Goal: Information Seeking & Learning: Learn about a topic

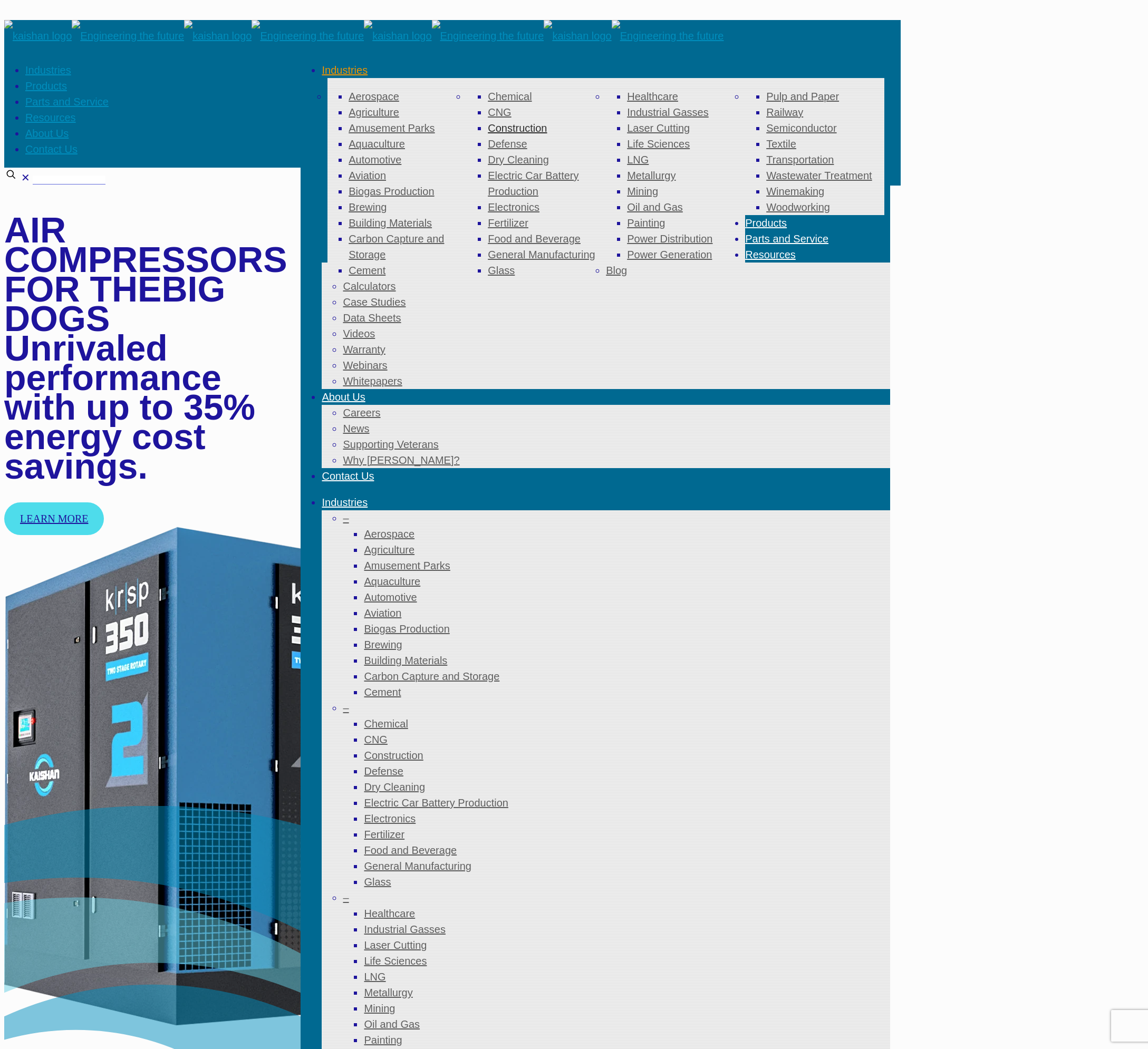
click at [488, 128] on span "Construction" at bounding box center [517, 128] width 59 height 12
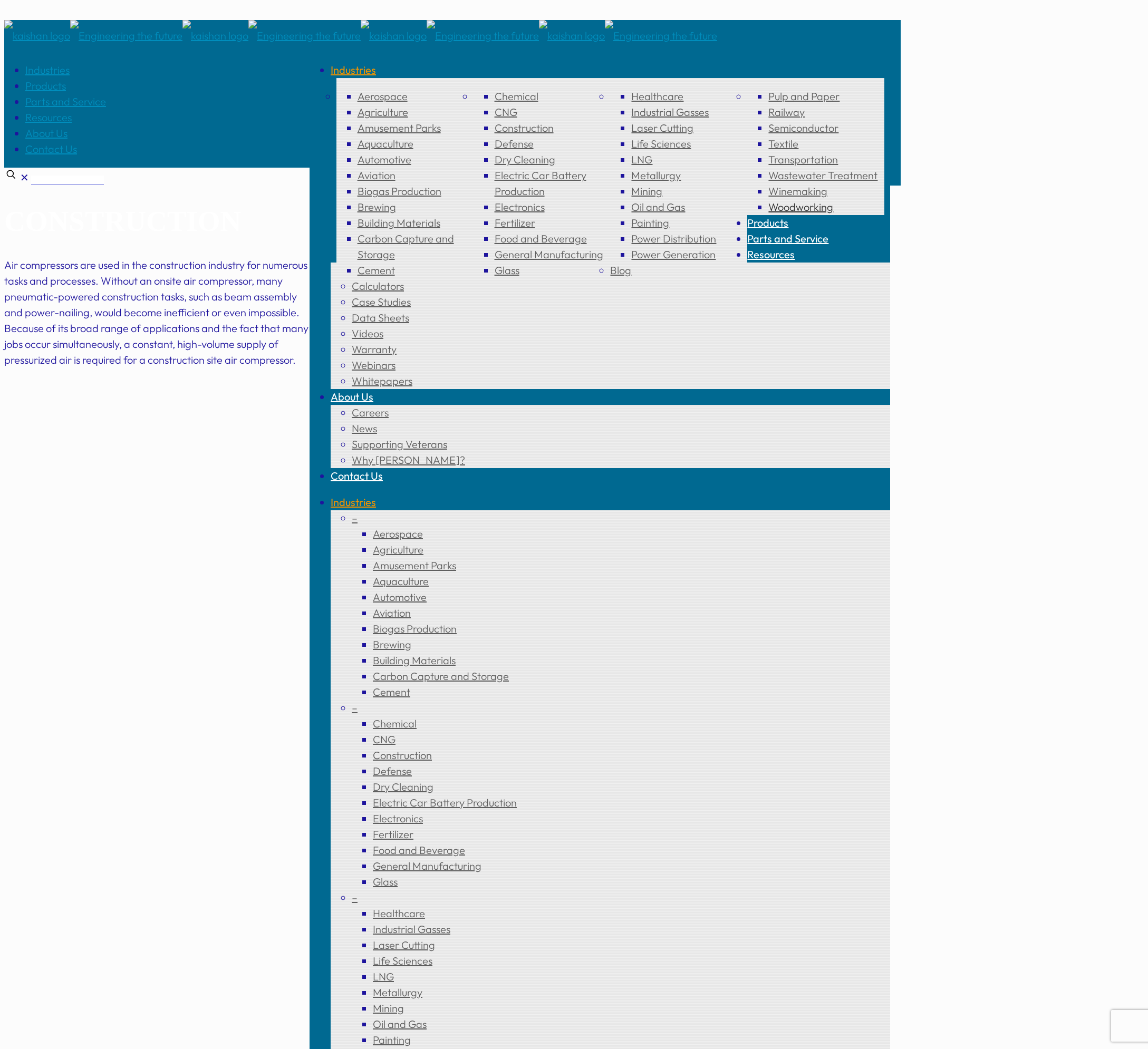
click at [792, 214] on span "Woodworking" at bounding box center [800, 207] width 65 height 14
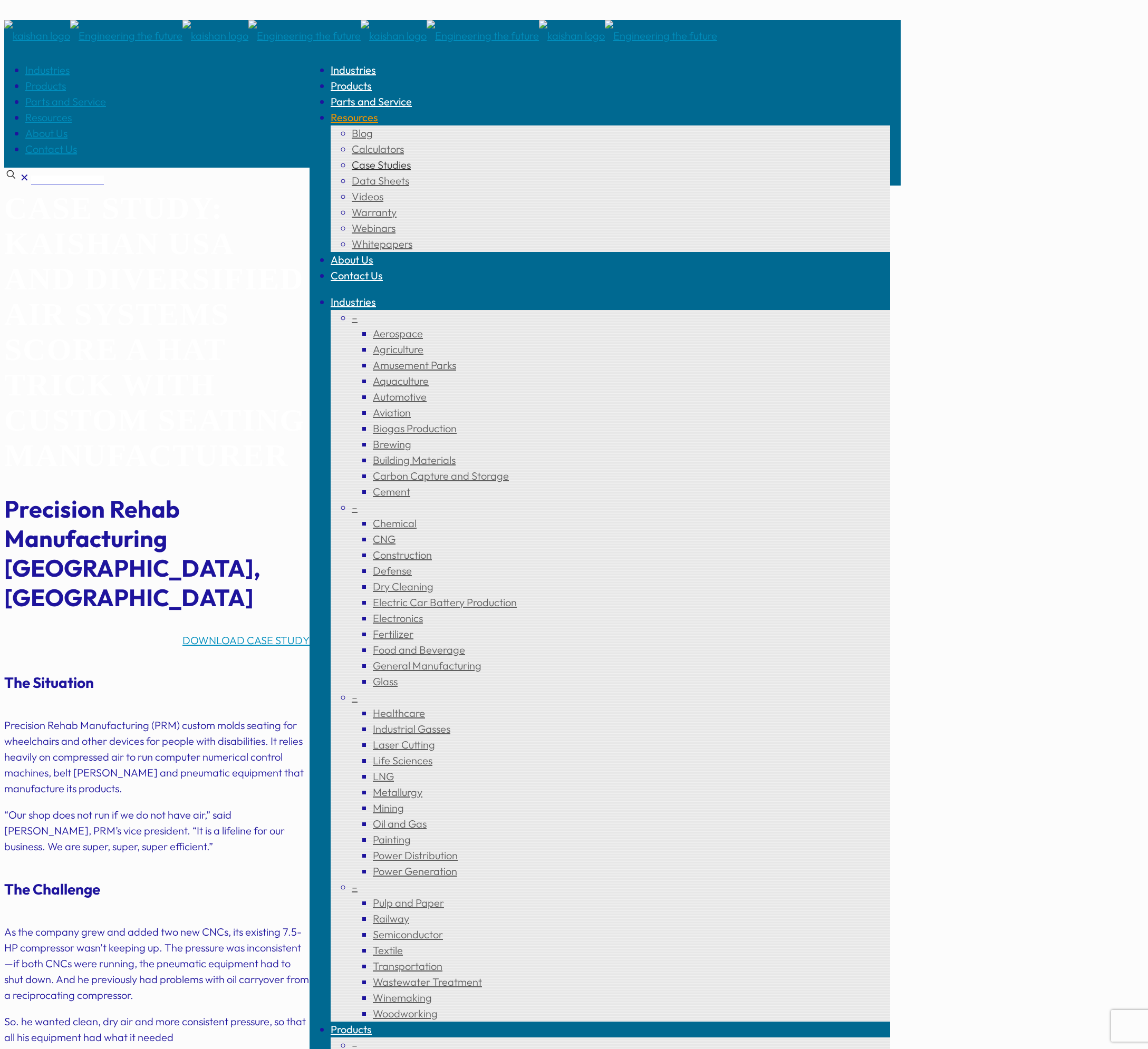
click at [411, 158] on span "Case Studies" at bounding box center [381, 165] width 59 height 14
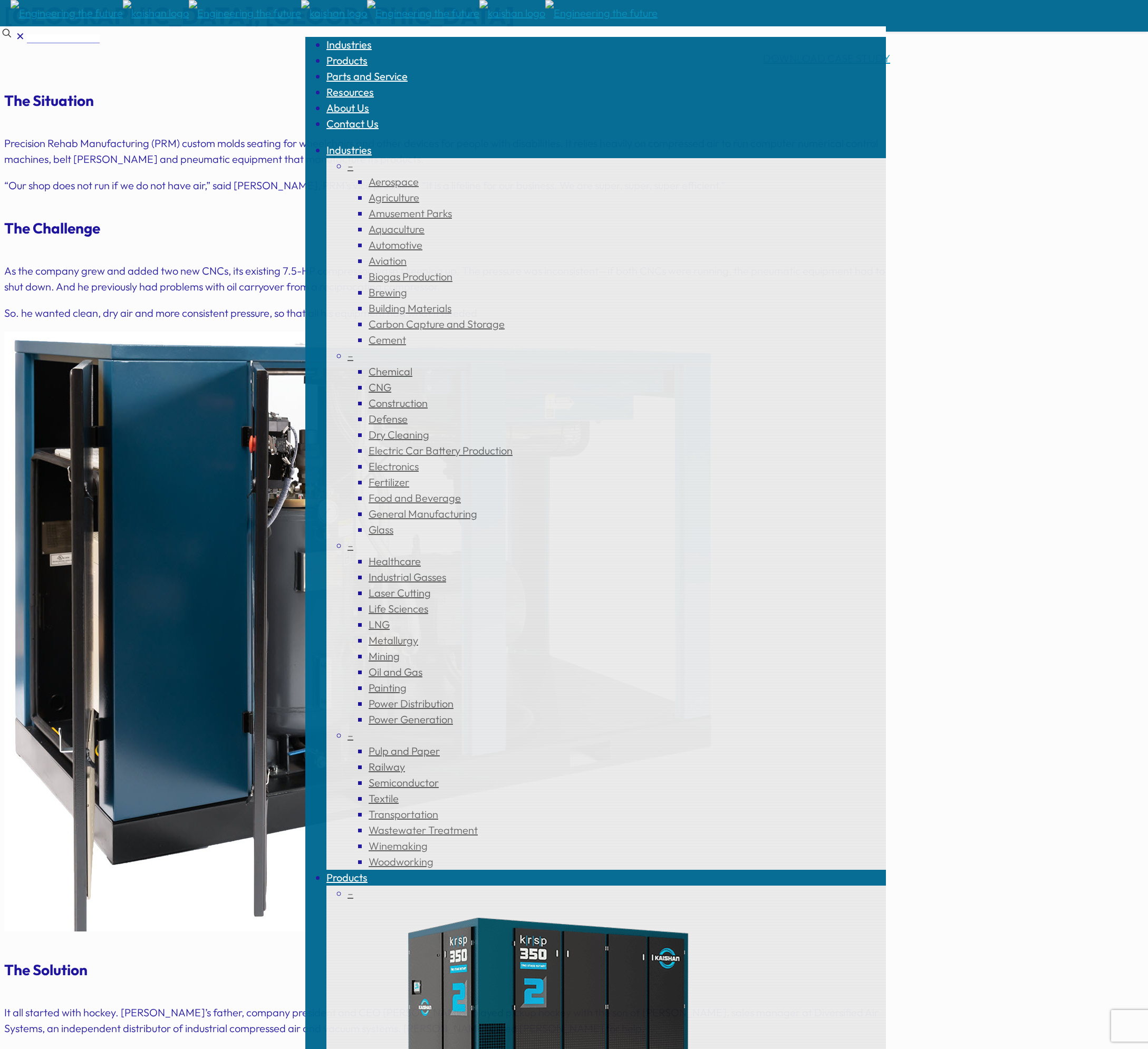
scroll to position [316, 0]
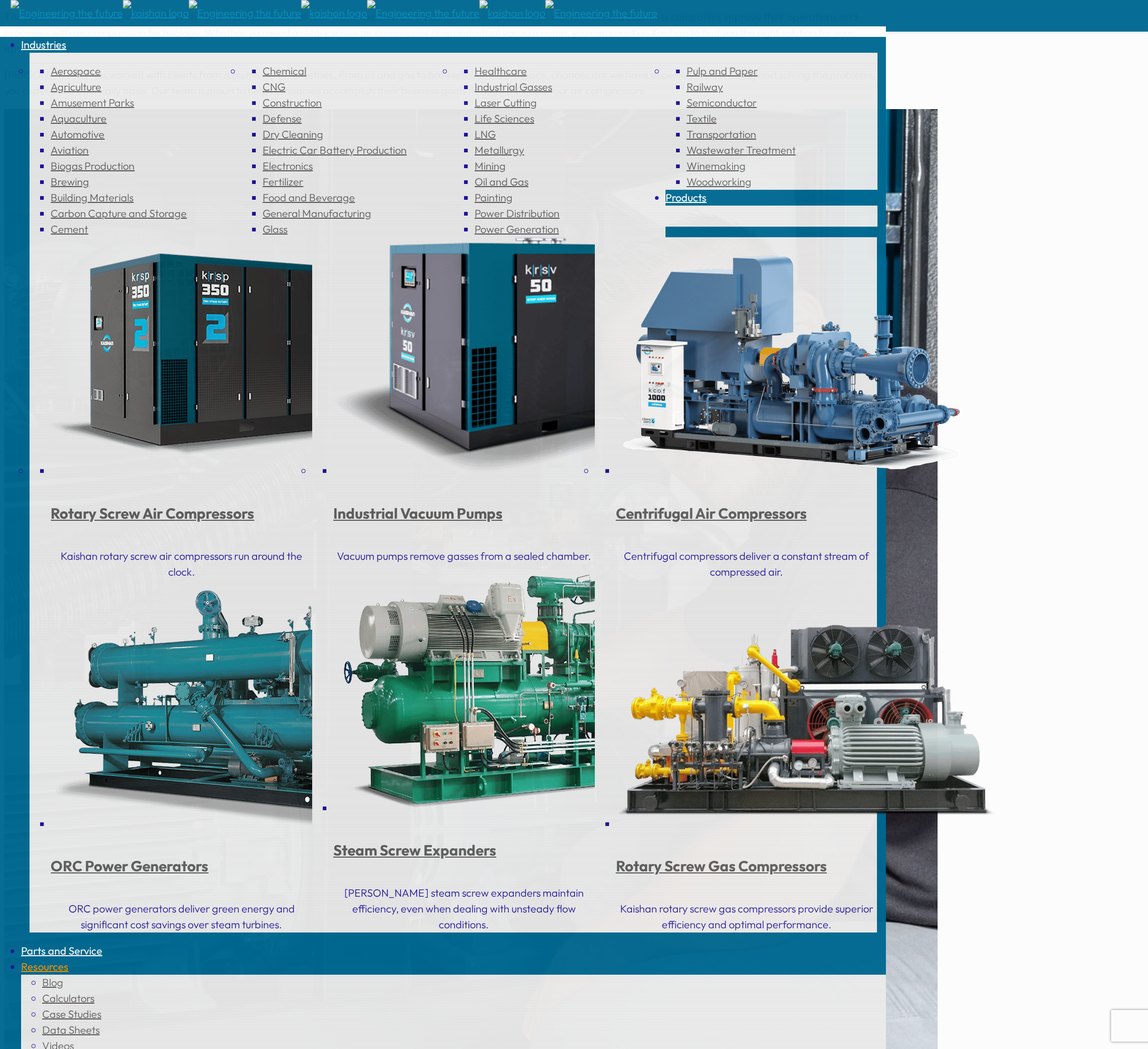
scroll to position [1055, 0]
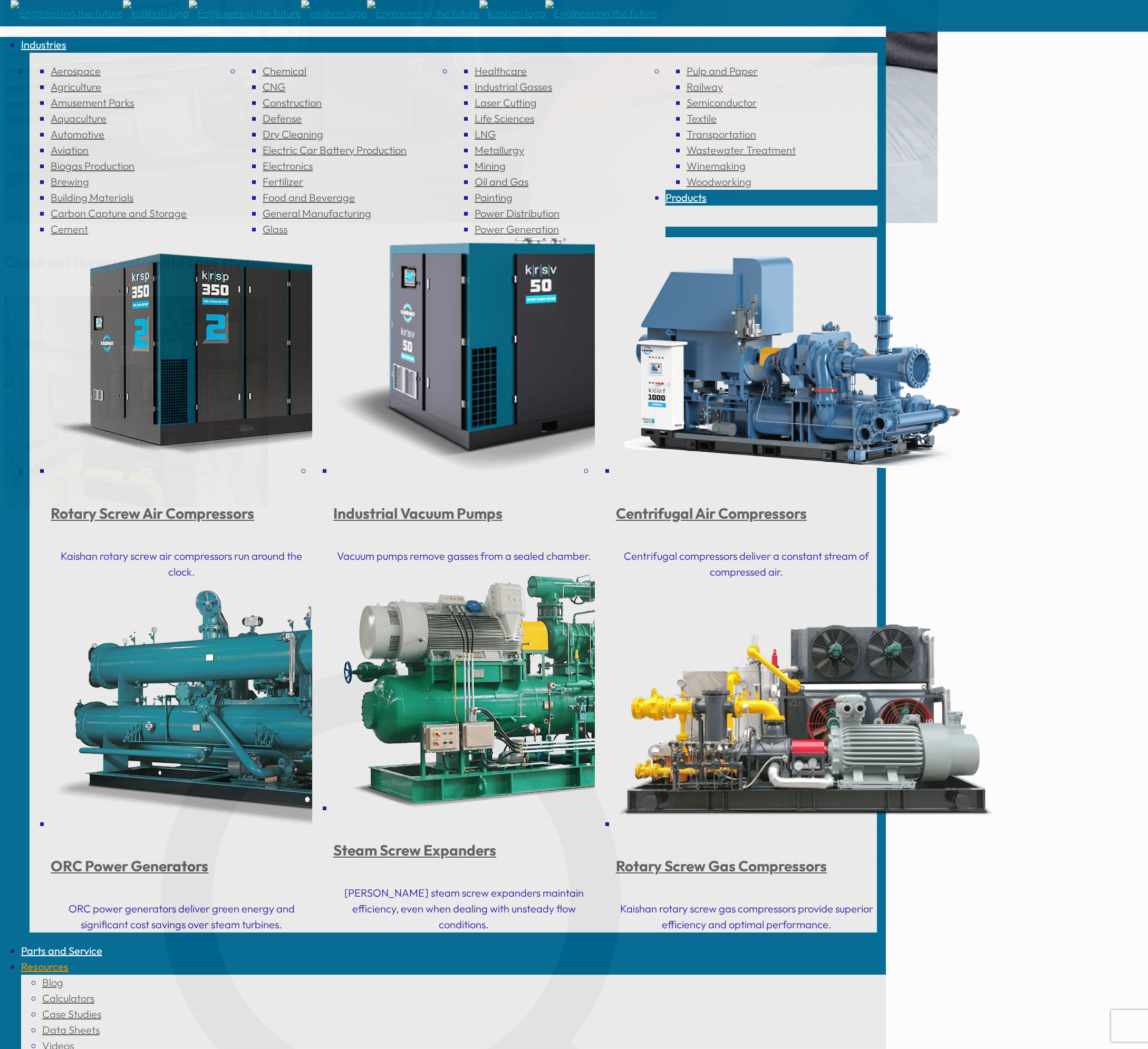
scroll to position [1740, 0]
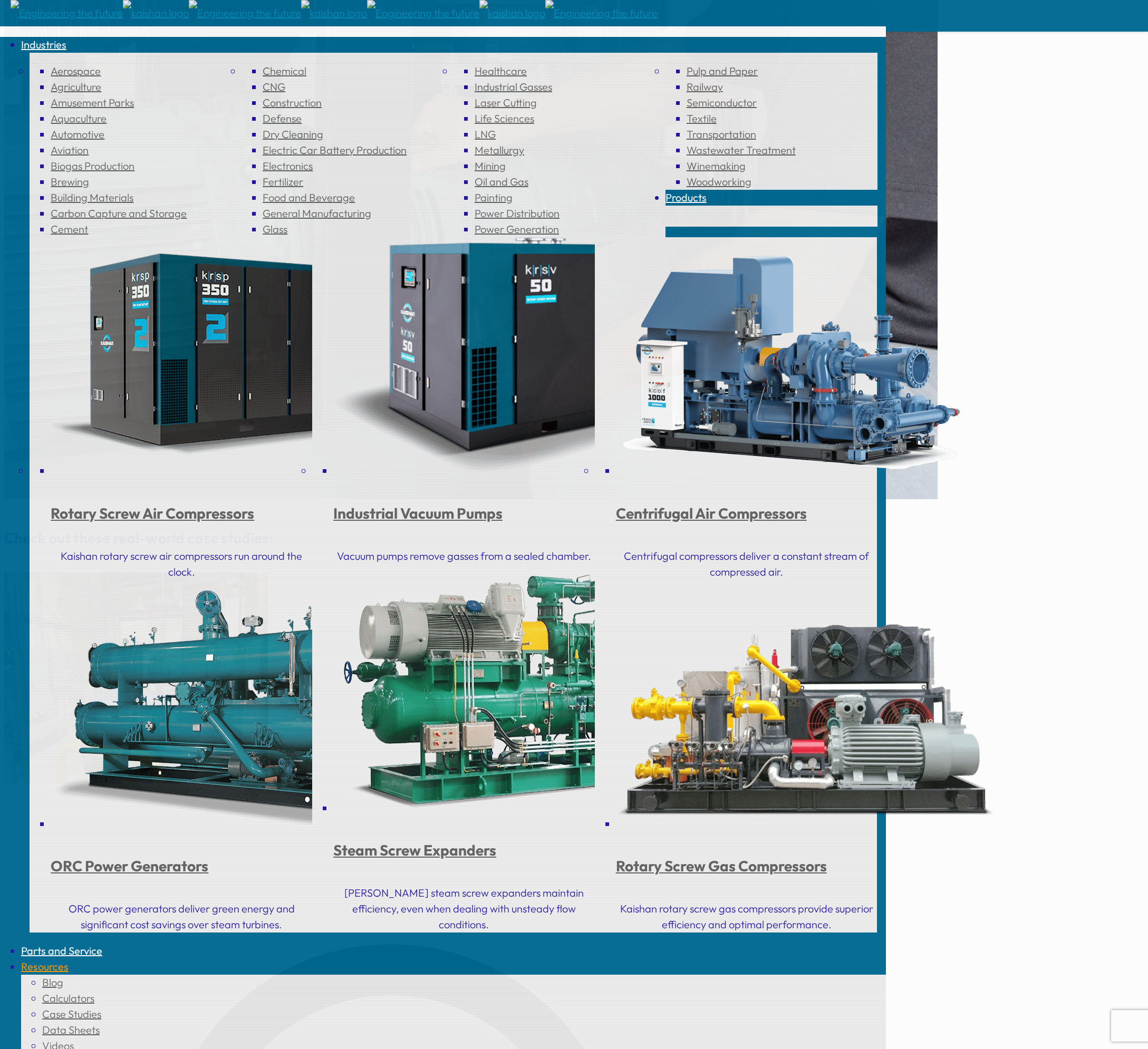
scroll to position [2301, 0]
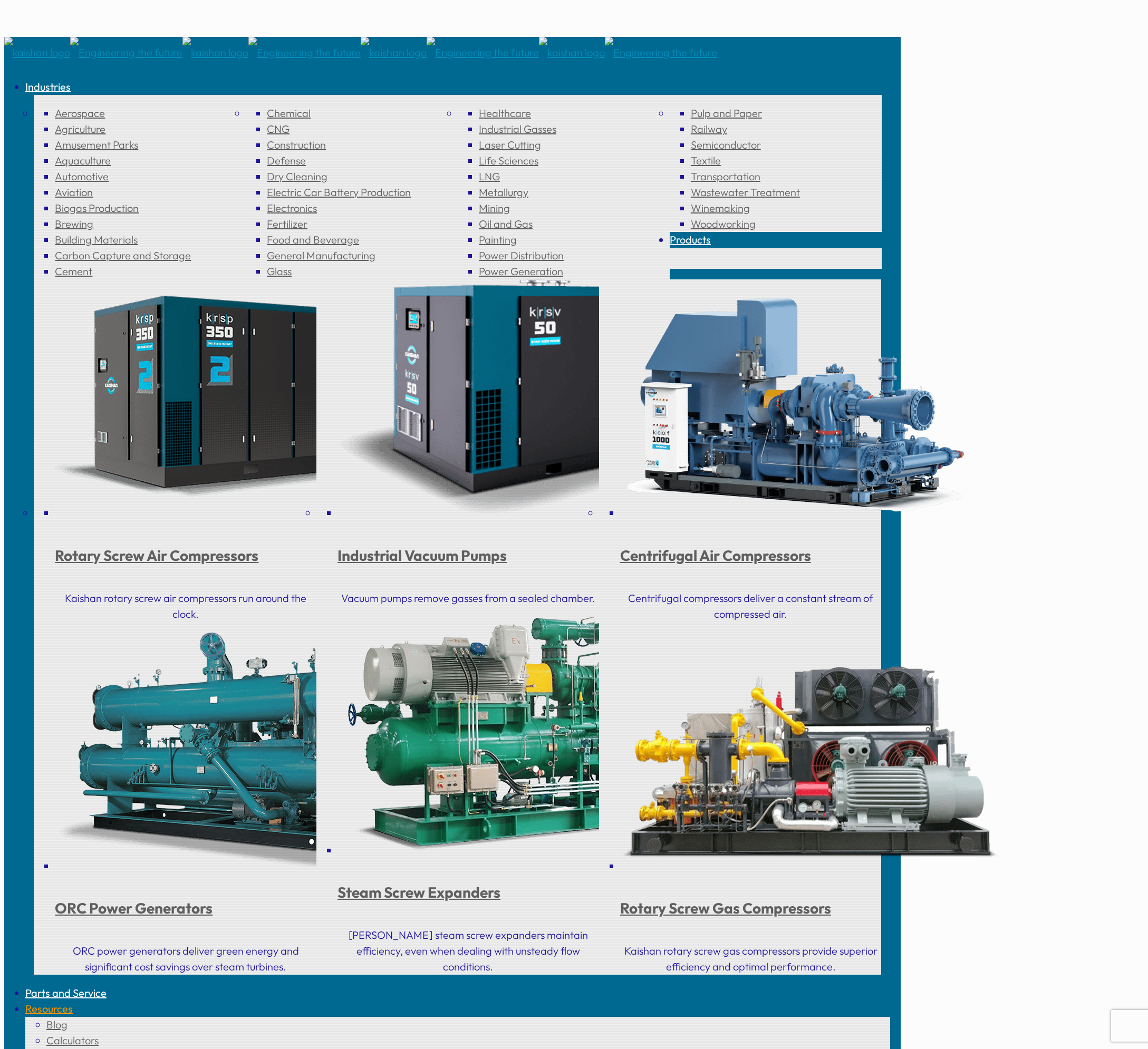
drag, startPoint x: 1002, startPoint y: 298, endPoint x: 1105, endPoint y: 9, distance: 306.8
